Goal: Information Seeking & Learning: Learn about a topic

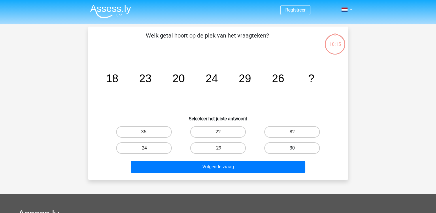
click at [282, 147] on label "30" at bounding box center [292, 148] width 56 height 12
click at [292, 148] on input "30" at bounding box center [294, 150] width 4 height 4
radio input "true"
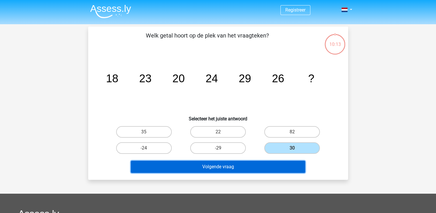
click at [276, 166] on button "Volgende vraag" at bounding box center [218, 166] width 174 height 12
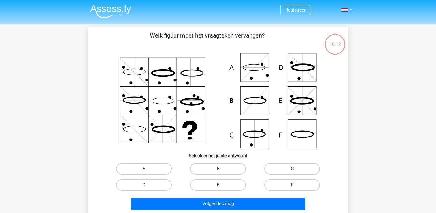
scroll to position [27, 0]
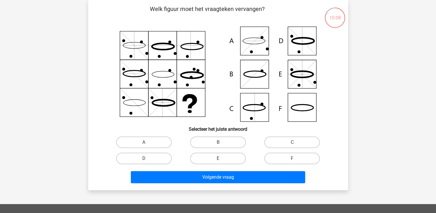
click at [296, 158] on input "F" at bounding box center [294, 160] width 4 height 4
radio input "true"
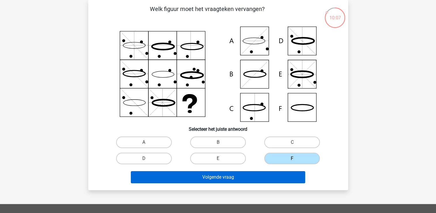
drag, startPoint x: 296, startPoint y: 158, endPoint x: 269, endPoint y: 176, distance: 31.7
click at [269, 176] on div "Welk figuur moet het vraagteken vervangen?" at bounding box center [217, 95] width 255 height 181
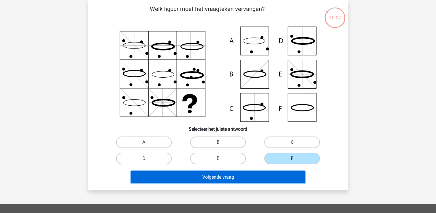
click at [269, 176] on button "Volgende vraag" at bounding box center [218, 177] width 174 height 12
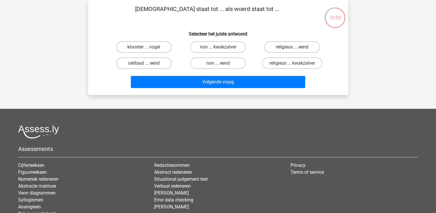
scroll to position [0, 0]
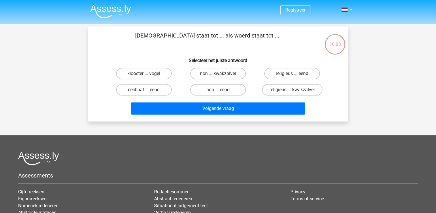
click at [106, 9] on img at bounding box center [110, 12] width 41 height 14
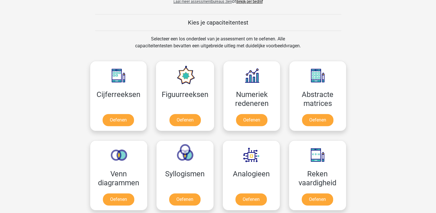
scroll to position [214, 0]
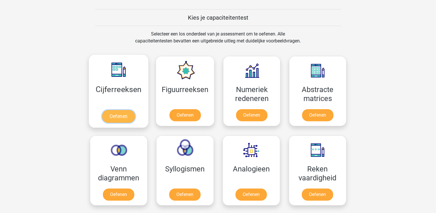
click at [117, 115] on link "Oefenen" at bounding box center [118, 116] width 33 height 13
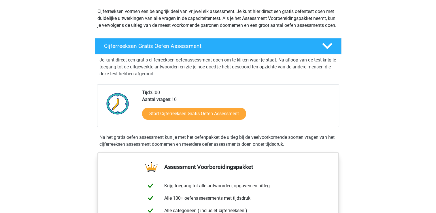
scroll to position [65, 0]
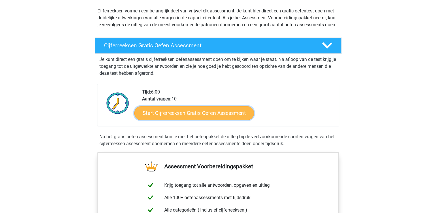
click at [233, 120] on link "Start Cijferreeksen Gratis Oefen Assessment" at bounding box center [194, 113] width 120 height 14
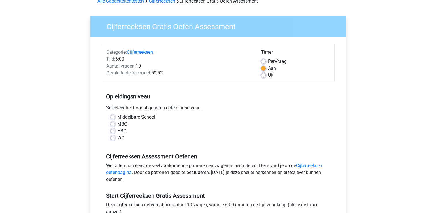
scroll to position [36, 0]
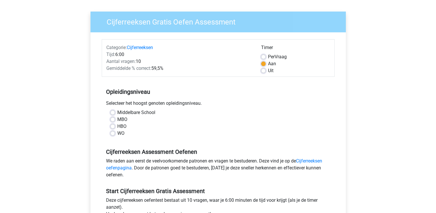
click at [121, 126] on label "HBO" at bounding box center [121, 126] width 9 height 7
click at [115, 126] on input "HBO" at bounding box center [112, 126] width 5 height 6
radio input "true"
